Goal: Task Accomplishment & Management: Manage account settings

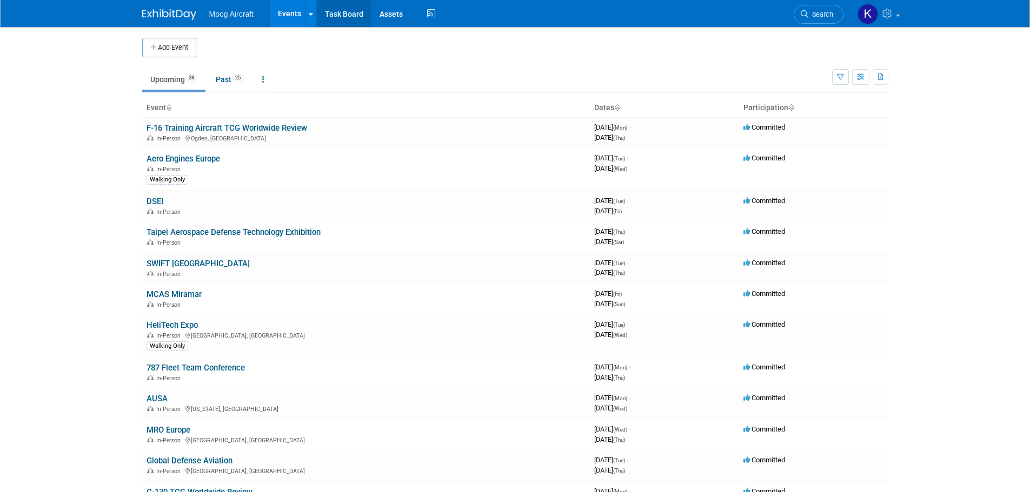
click at [343, 10] on link "Task Board" at bounding box center [344, 13] width 55 height 27
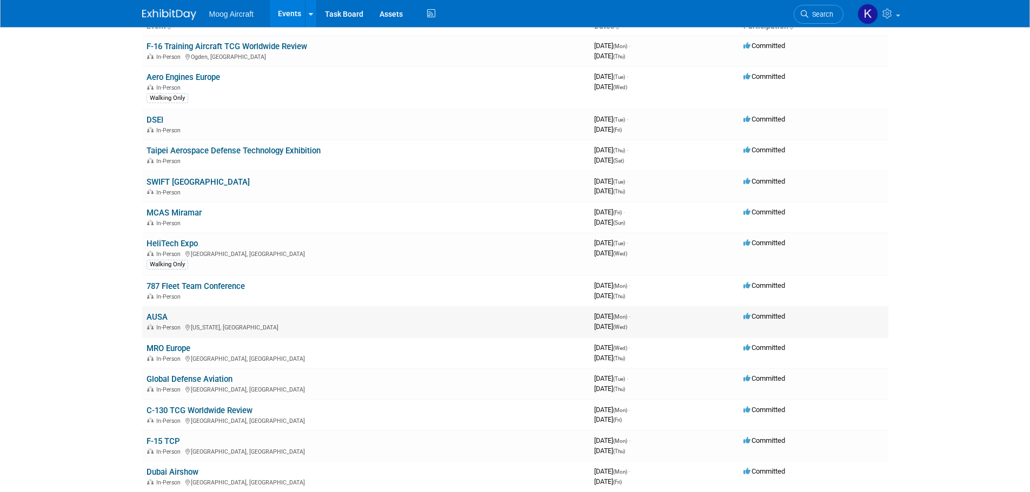
scroll to position [108, 0]
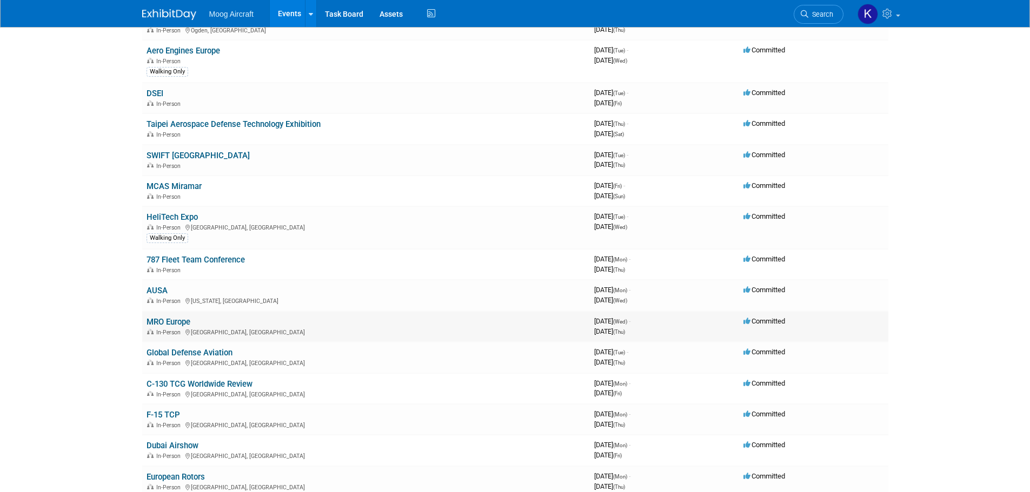
click at [175, 320] on link "MRO Europe" at bounding box center [168, 322] width 44 height 10
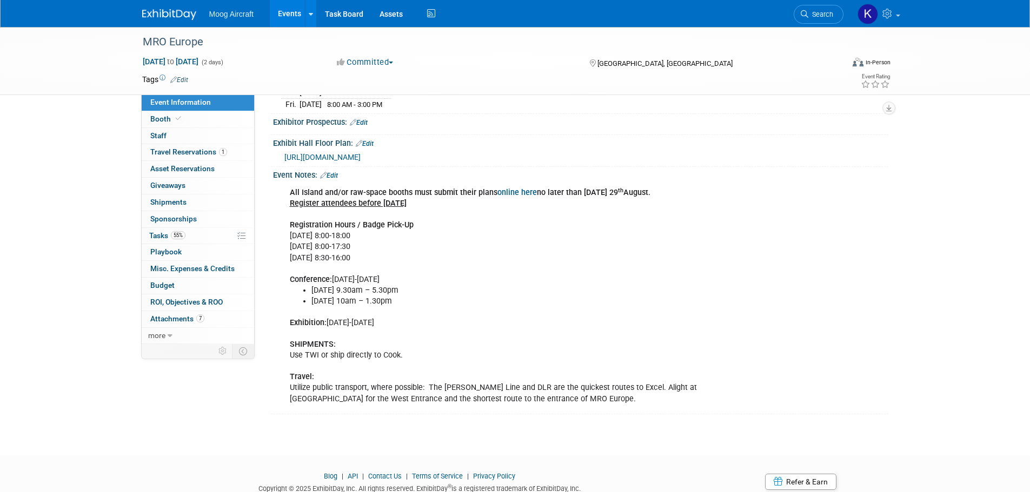
scroll to position [285, 0]
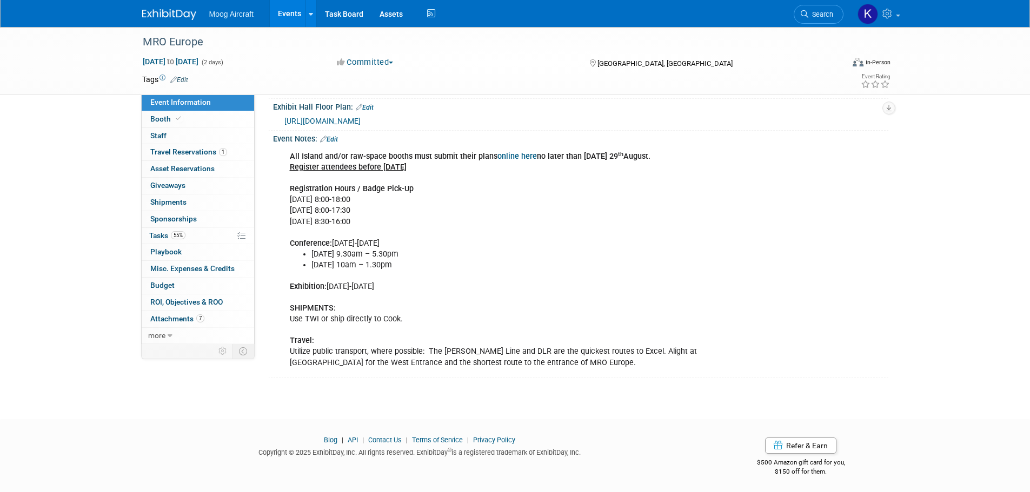
click at [335, 136] on link "Edit" at bounding box center [329, 140] width 18 height 8
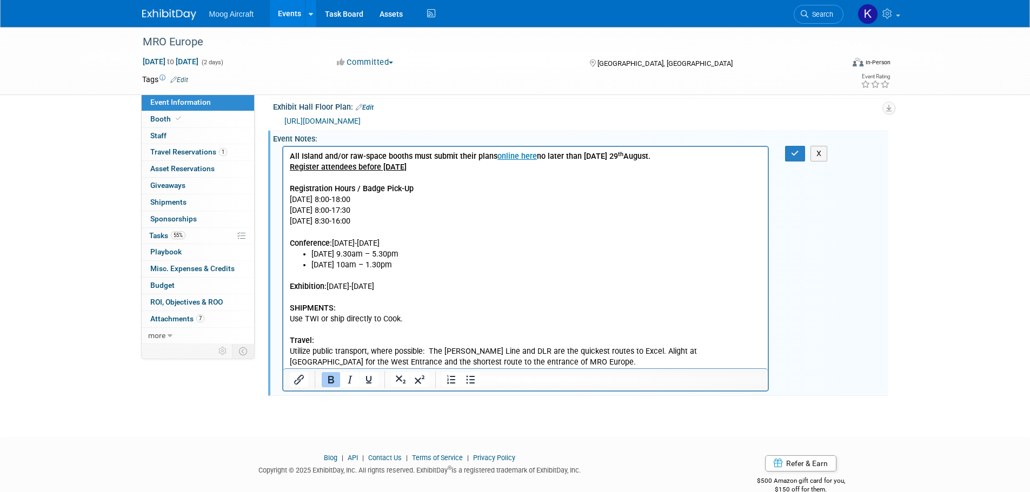
scroll to position [0, 0]
drag, startPoint x: 411, startPoint y: 169, endPoint x: 543, endPoint y: 315, distance: 196.7
click at [289, 168] on p "All Island and/or raw-space booths must submit their plans online here no later…" at bounding box center [525, 200] width 472 height 98
click at [516, 185] on p "All Island and/or raw-space booths must submit their plans online here no later…" at bounding box center [525, 200] width 472 height 98
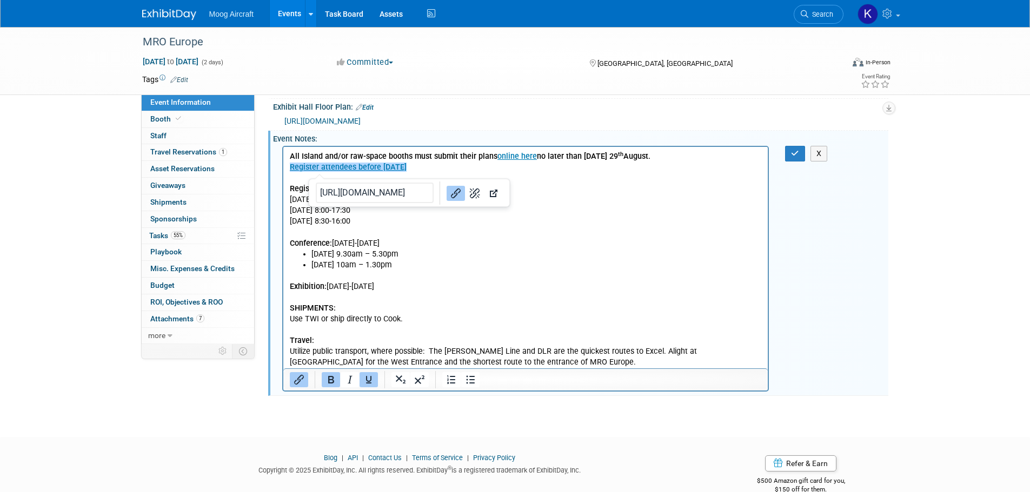
drag, startPoint x: 382, startPoint y: 163, endPoint x: 286, endPoint y: 170, distance: 95.9
click at [286, 170] on html "All Island and/or raw-space booths must submit their plans online here no later…" at bounding box center [525, 258] width 485 height 222
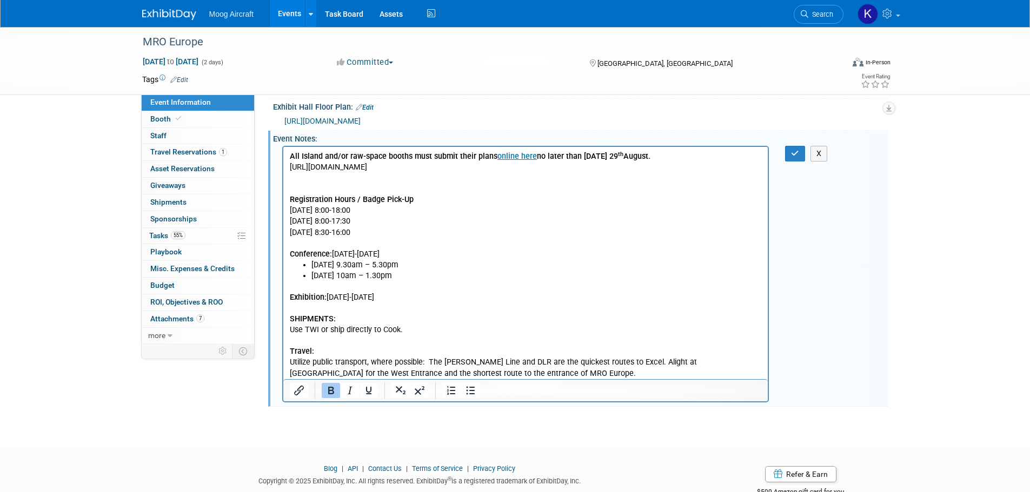
click at [289, 168] on p "https://mroeurope.aviationweek.com/en/register.html" at bounding box center [525, 167] width 472 height 11
click at [790, 150] on button "button" at bounding box center [795, 154] width 20 height 16
